Goal: Information Seeking & Learning: Learn about a topic

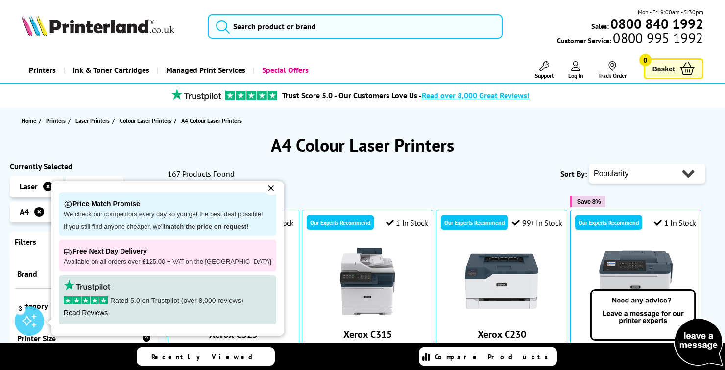
click at [264, 187] on div "✕" at bounding box center [271, 189] width 14 height 14
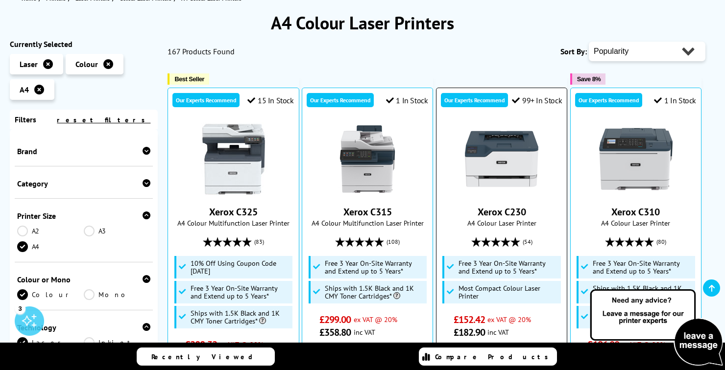
scroll to position [126, 0]
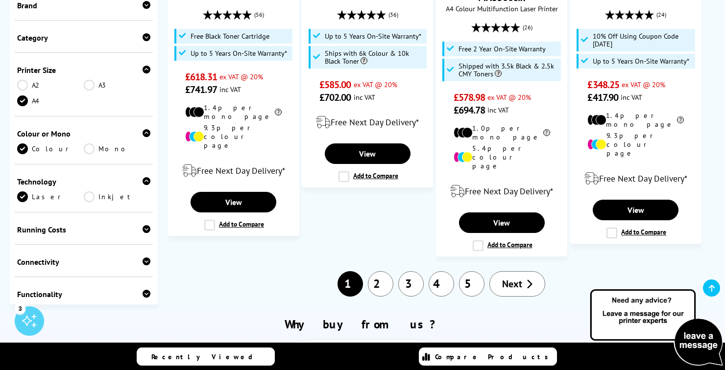
click at [519, 278] on span "Next" at bounding box center [512, 284] width 20 height 13
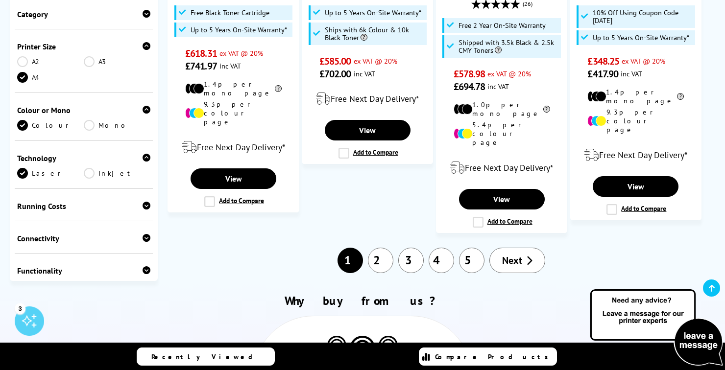
scroll to position [1258, 0]
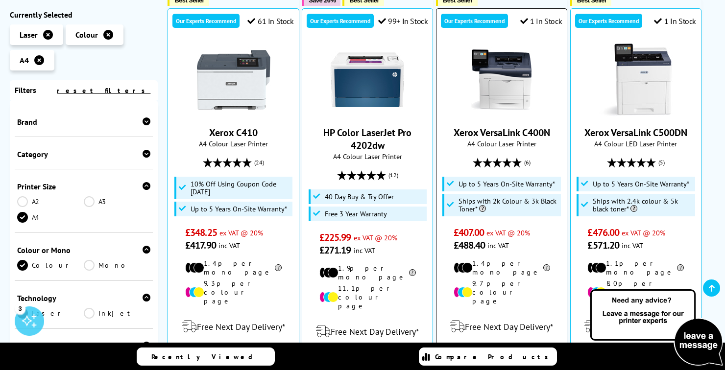
scroll to position [238, 0]
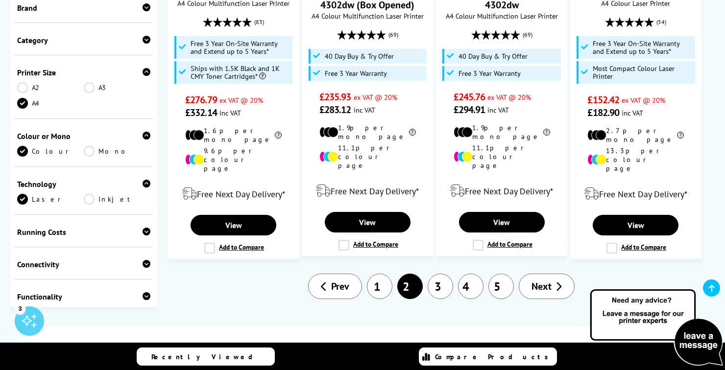
click at [550, 280] on span "Next" at bounding box center [541, 286] width 20 height 13
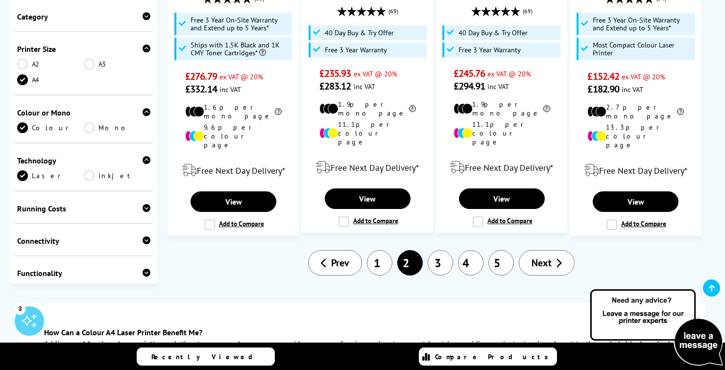
scroll to position [1221, 0]
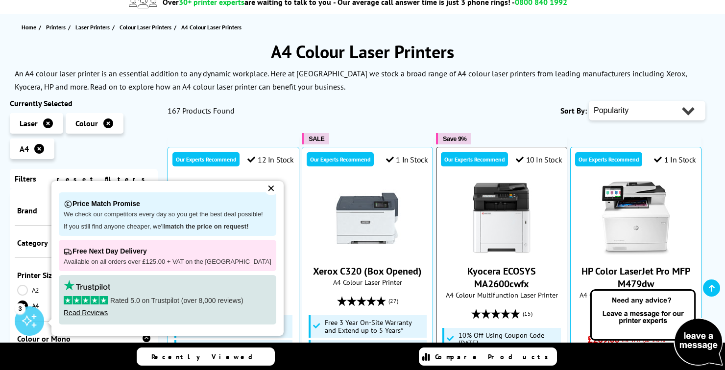
scroll to position [94, 0]
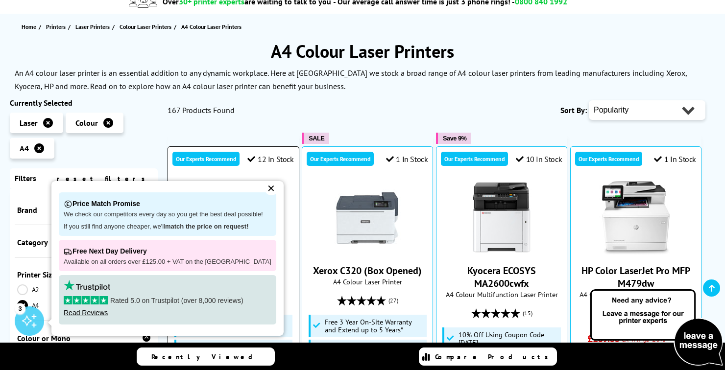
click at [264, 194] on div "✕" at bounding box center [271, 189] width 14 height 14
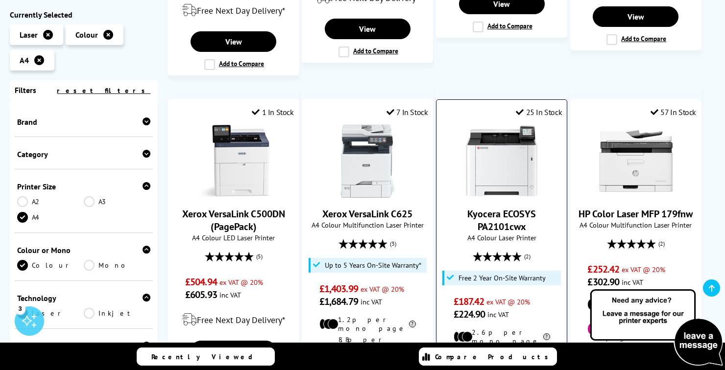
scroll to position [1007, 0]
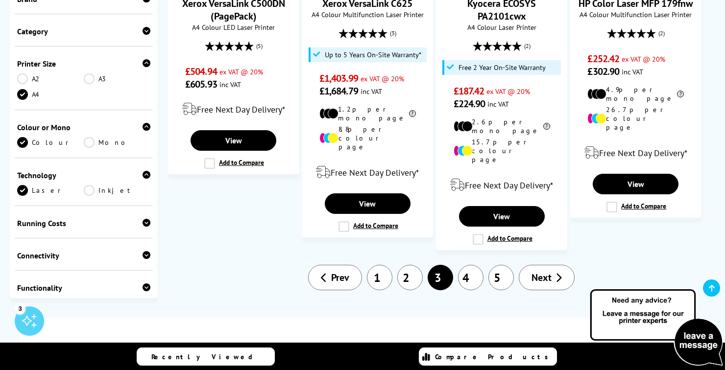
click at [556, 273] on icon at bounding box center [558, 278] width 6 height 10
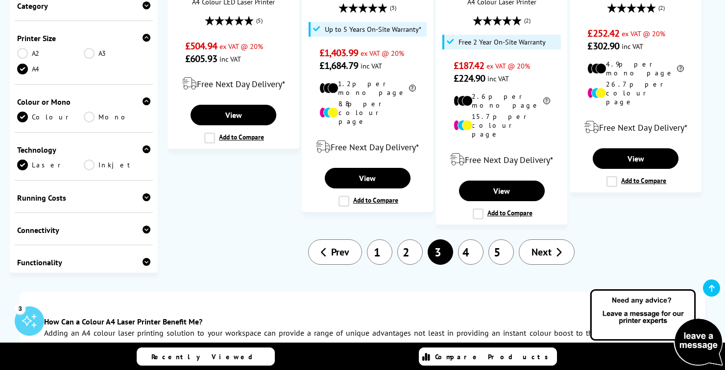
scroll to position [1264, 0]
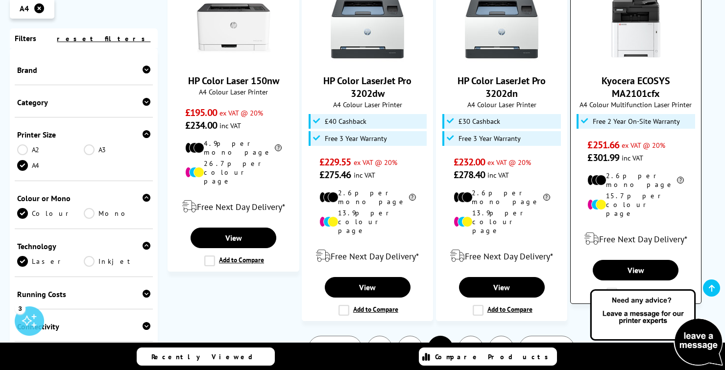
scroll to position [1100, 0]
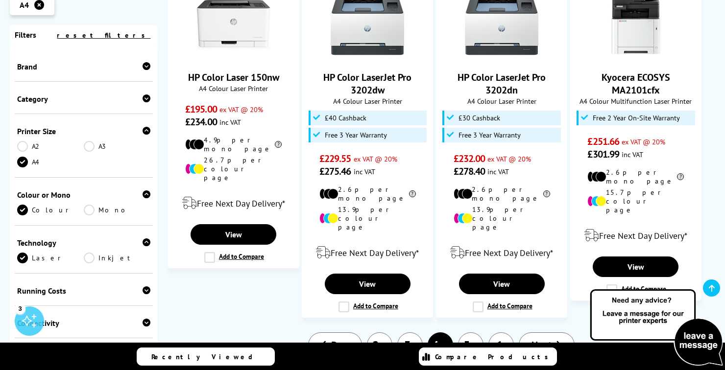
click at [542, 339] on span "Next" at bounding box center [541, 345] width 20 height 13
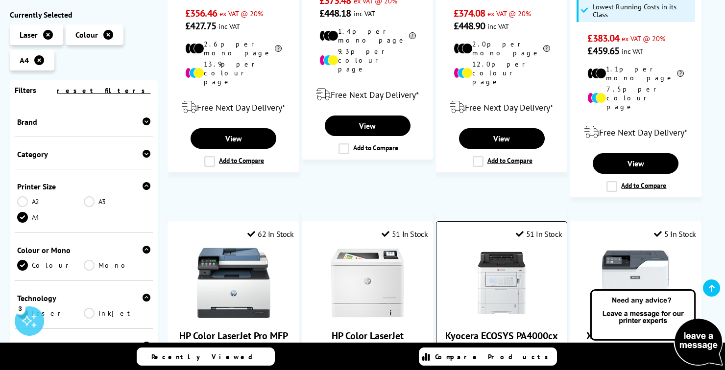
scroll to position [813, 0]
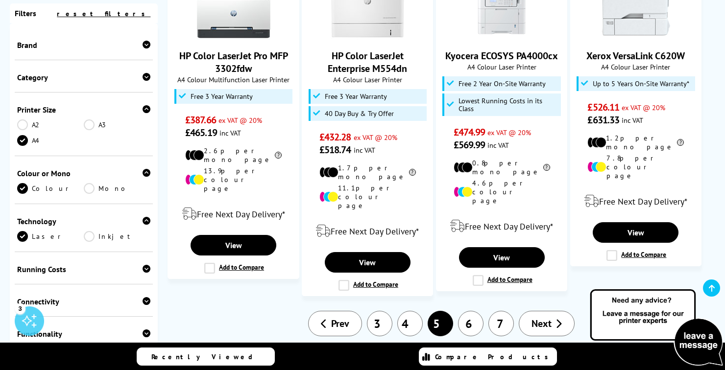
click at [560, 319] on icon at bounding box center [558, 324] width 6 height 10
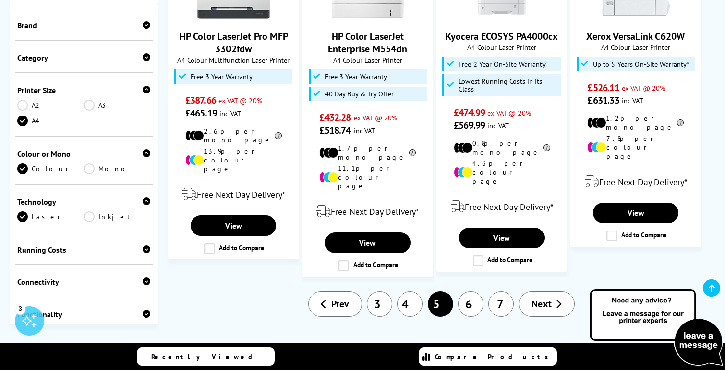
scroll to position [1131, 0]
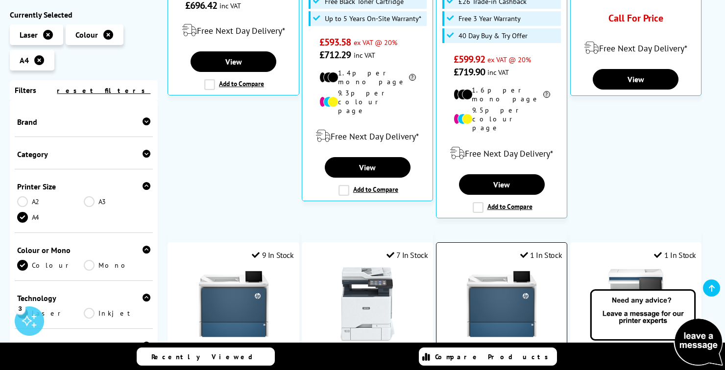
scroll to position [405, 0]
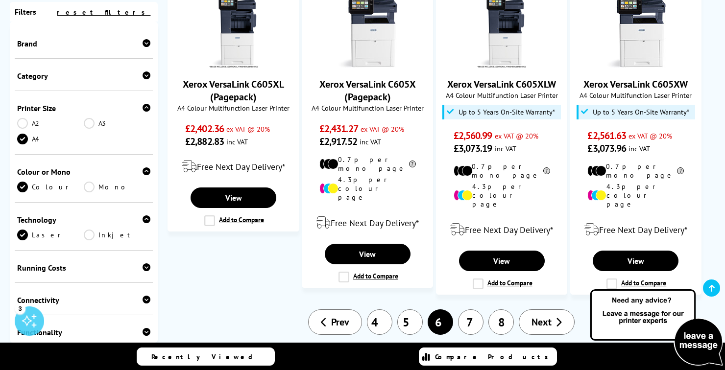
click at [555, 310] on link "Next" at bounding box center [547, 322] width 56 height 25
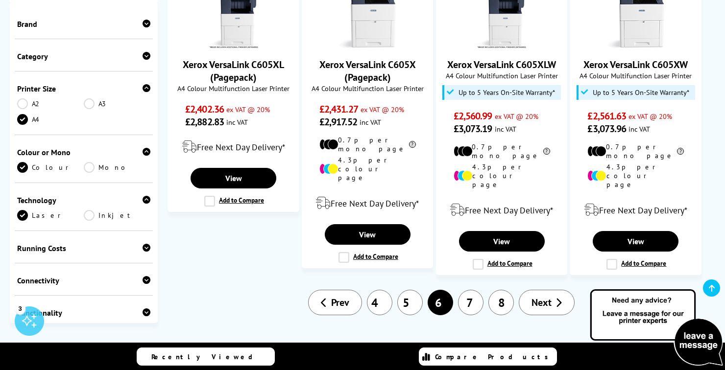
scroll to position [1112, 0]
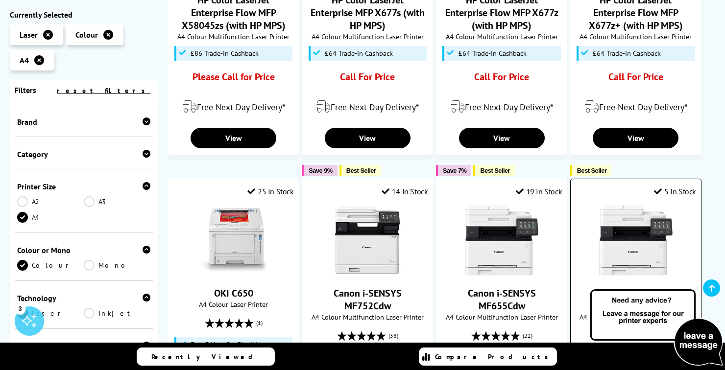
scroll to position [764, 0]
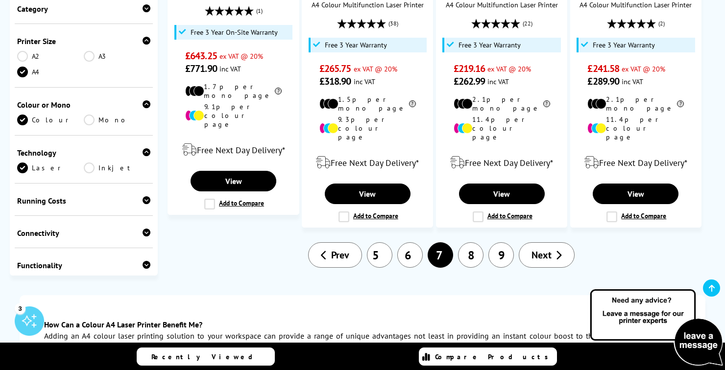
click at [553, 242] on link "Next" at bounding box center [547, 254] width 56 height 25
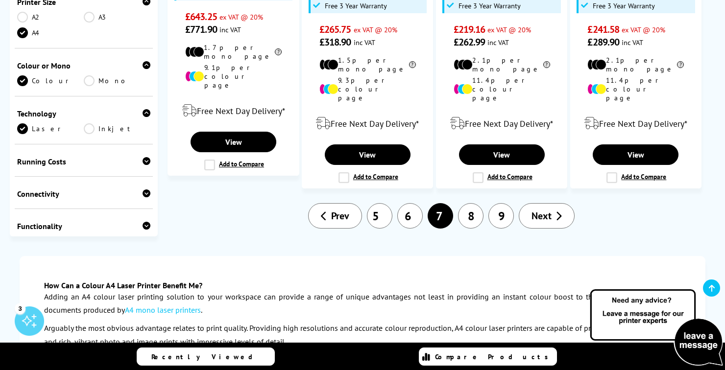
scroll to position [1121, 0]
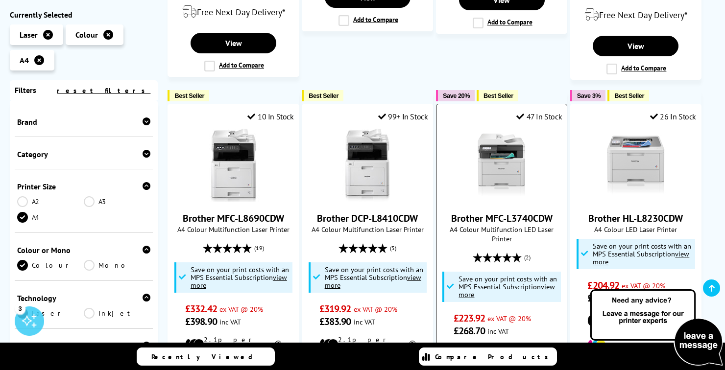
scroll to position [920, 0]
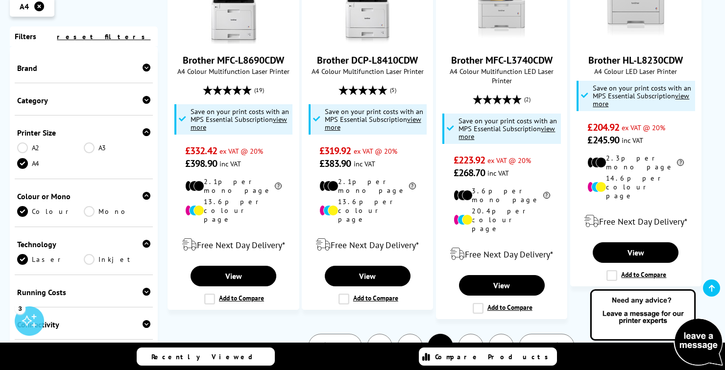
click at [550, 340] on span "Next" at bounding box center [541, 346] width 20 height 13
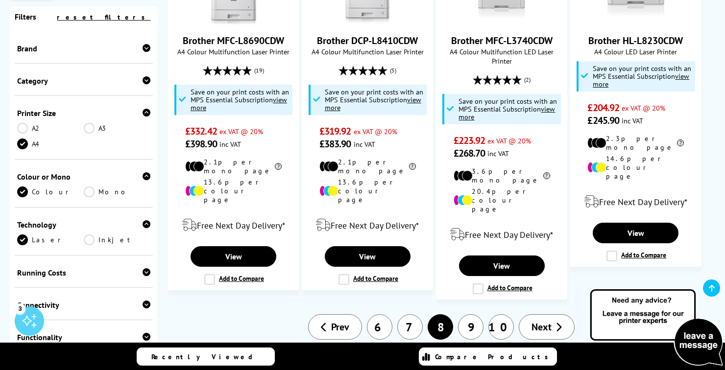
scroll to position [1118, 0]
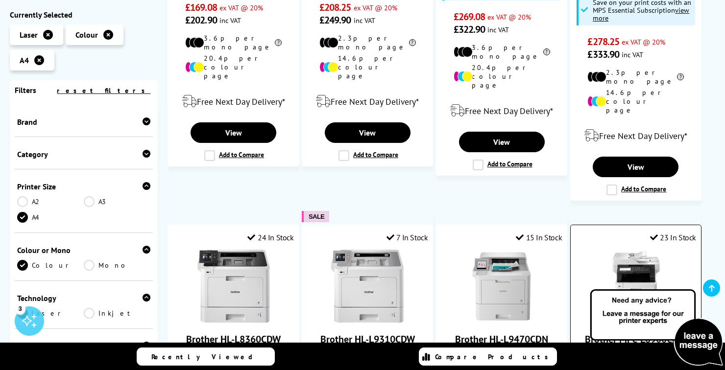
scroll to position [823, 0]
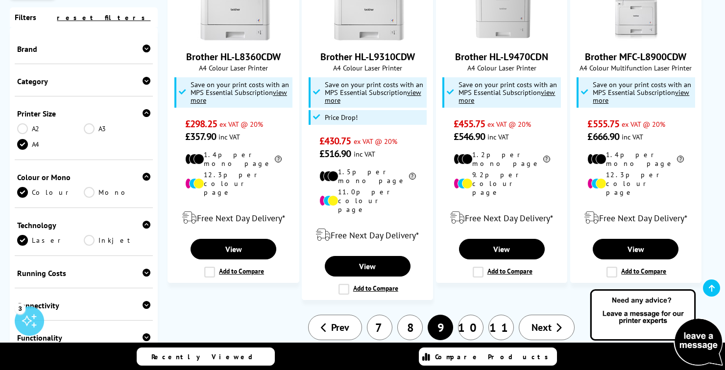
click at [557, 323] on icon at bounding box center [558, 328] width 6 height 10
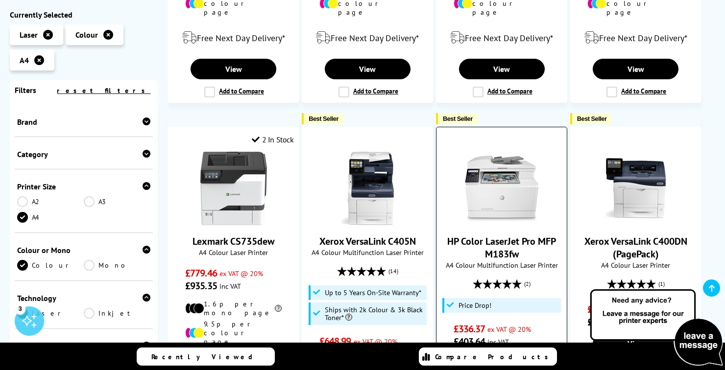
scroll to position [819, 0]
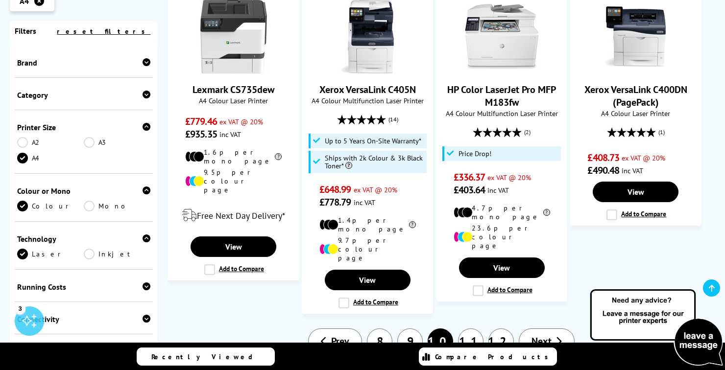
click at [554, 329] on link "Next" at bounding box center [547, 341] width 56 height 25
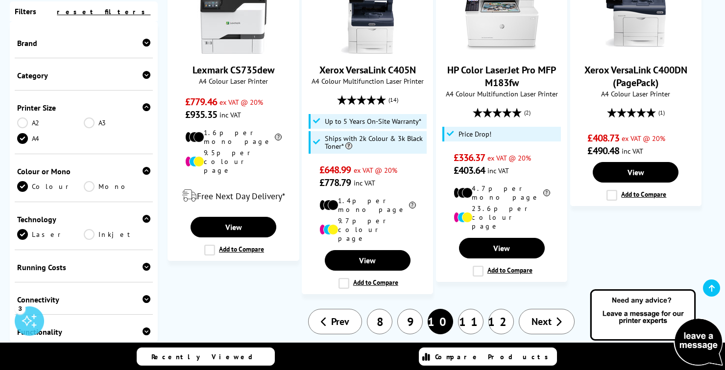
scroll to position [1009, 0]
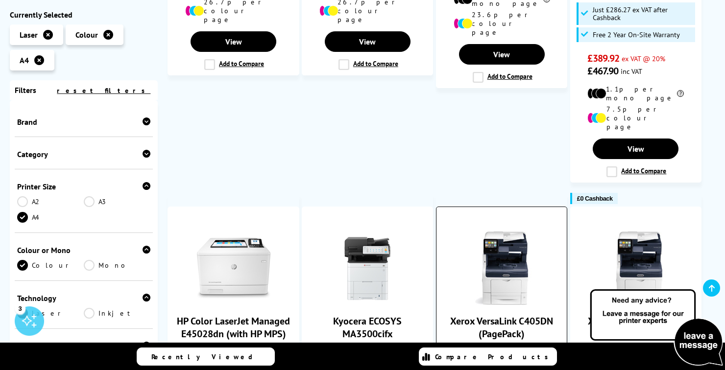
scroll to position [817, 0]
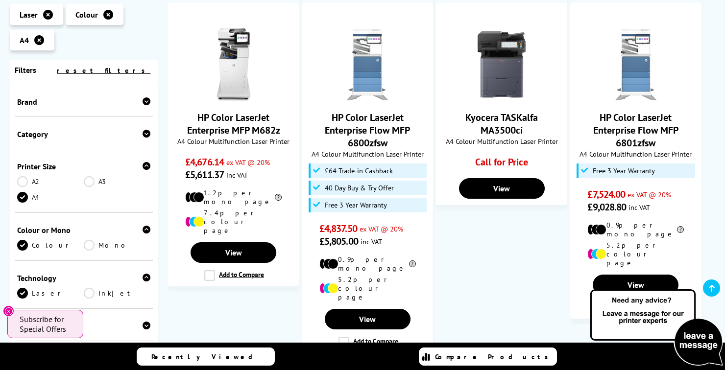
scroll to position [991, 0]
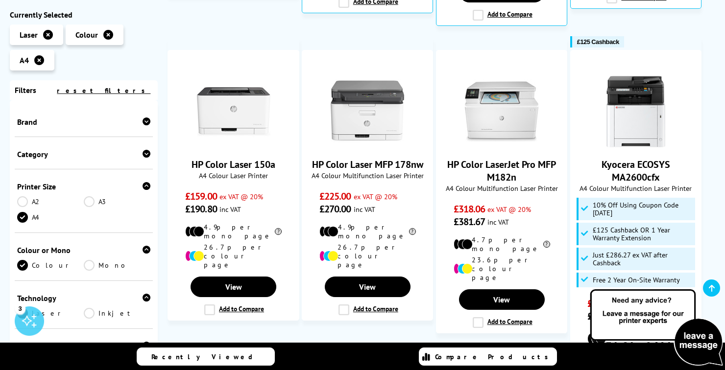
scroll to position [567, 0]
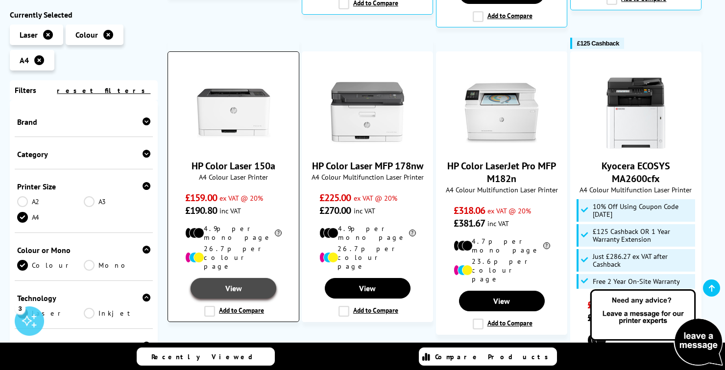
click at [239, 278] on link "View" at bounding box center [234, 288] width 86 height 21
